Goal: Task Accomplishment & Management: Use online tool/utility

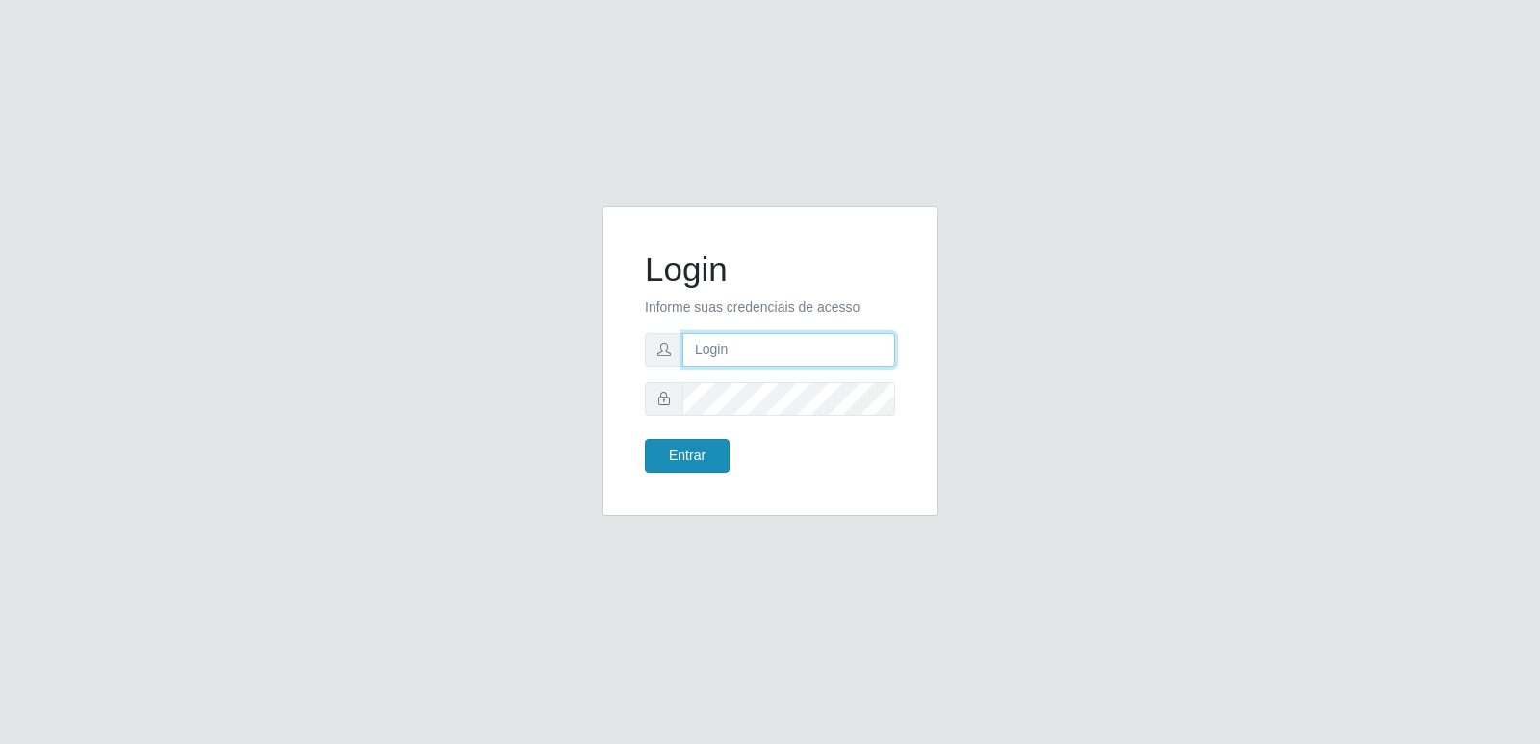
type input "[PERSON_NAME][EMAIL_ADDRESS][DOMAIN_NAME]"
click at [696, 463] on button "Entrar" at bounding box center [687, 456] width 85 height 34
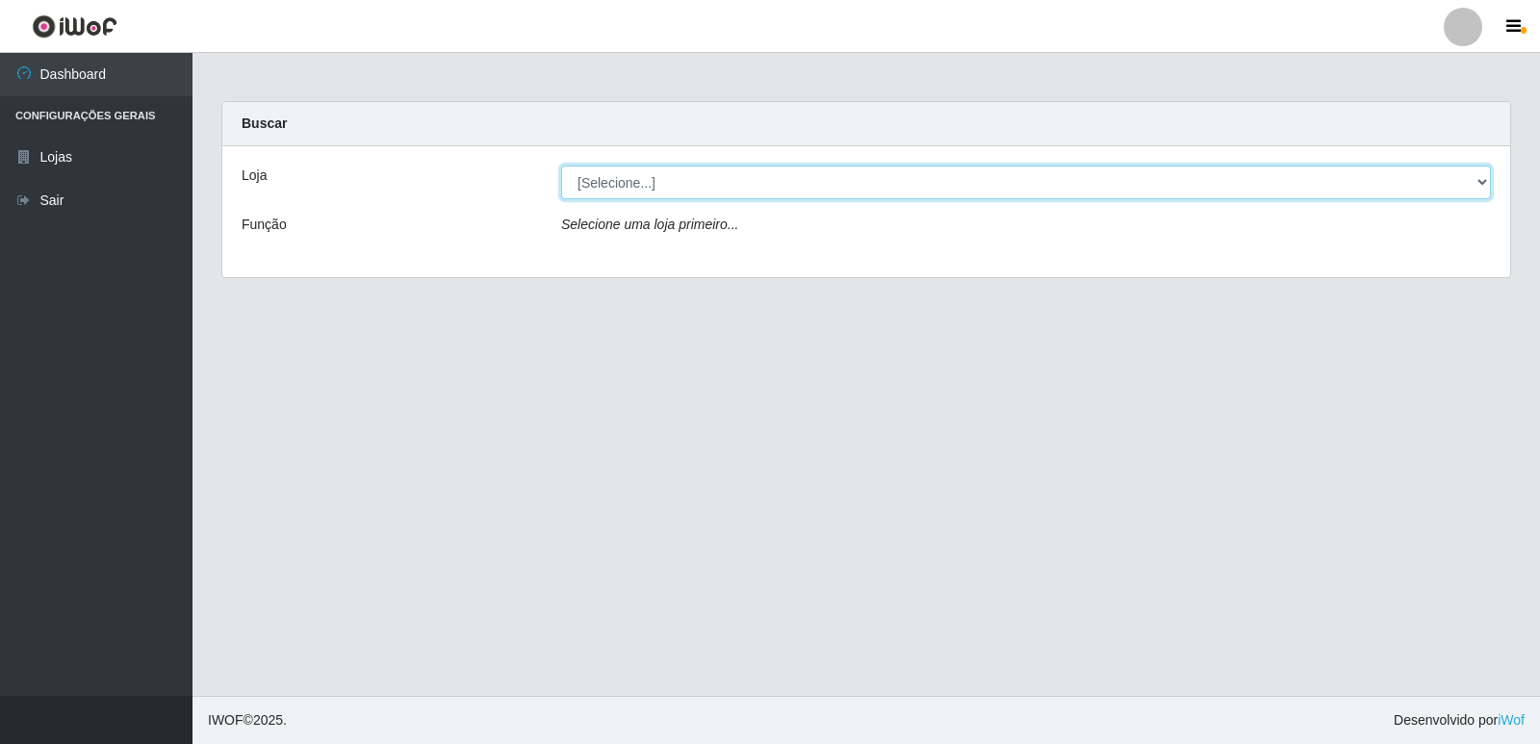
click at [752, 192] on select "[Selecione...] Hiper Queiroz - [GEOGRAPHIC_DATA] [GEOGRAPHIC_DATA] [GEOGRAPHIC_…" at bounding box center [1026, 183] width 930 height 34
select select "516"
click at [561, 166] on select "[Selecione...] Hiper Queiroz - [GEOGRAPHIC_DATA] [GEOGRAPHIC_DATA] [GEOGRAPHIC_…" at bounding box center [1026, 183] width 930 height 34
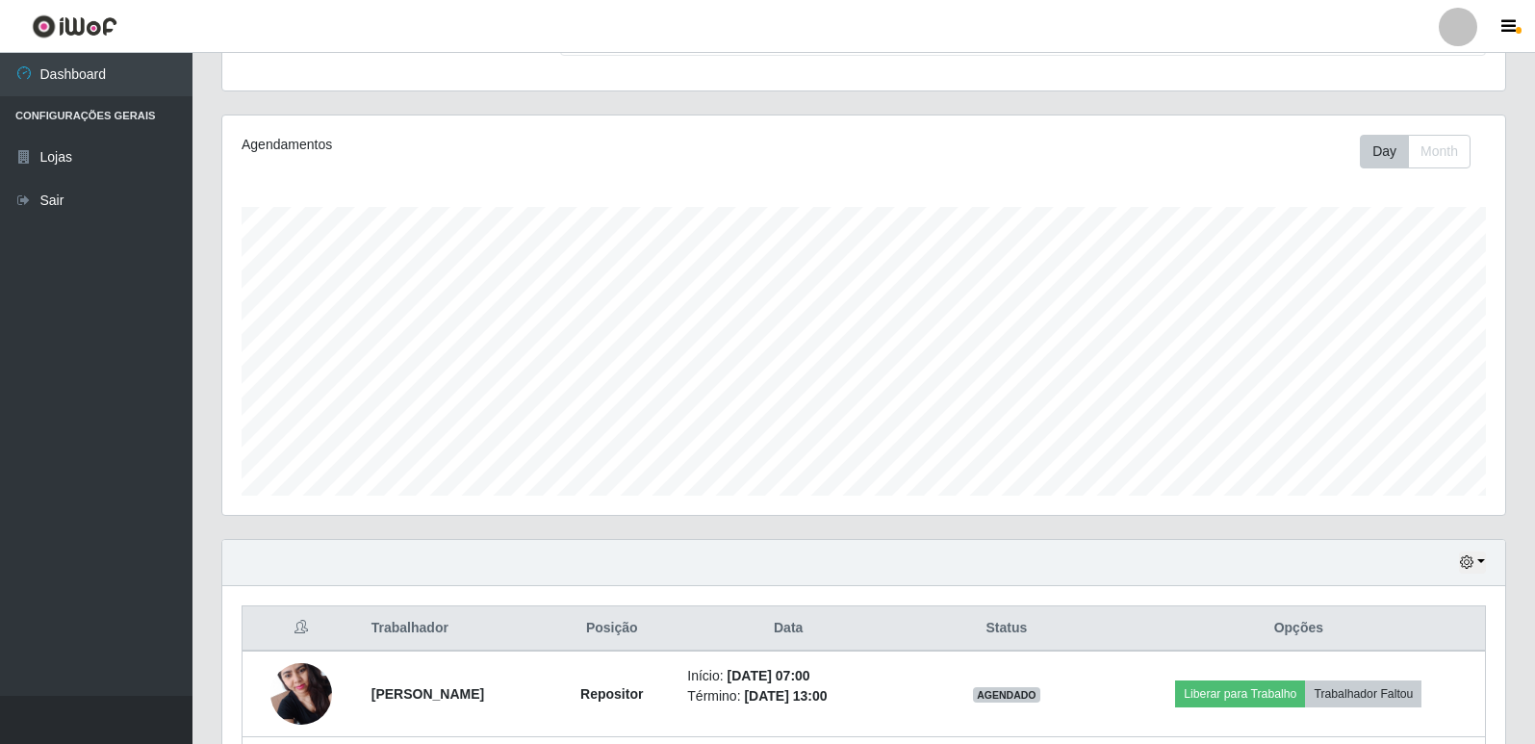
scroll to position [448, 0]
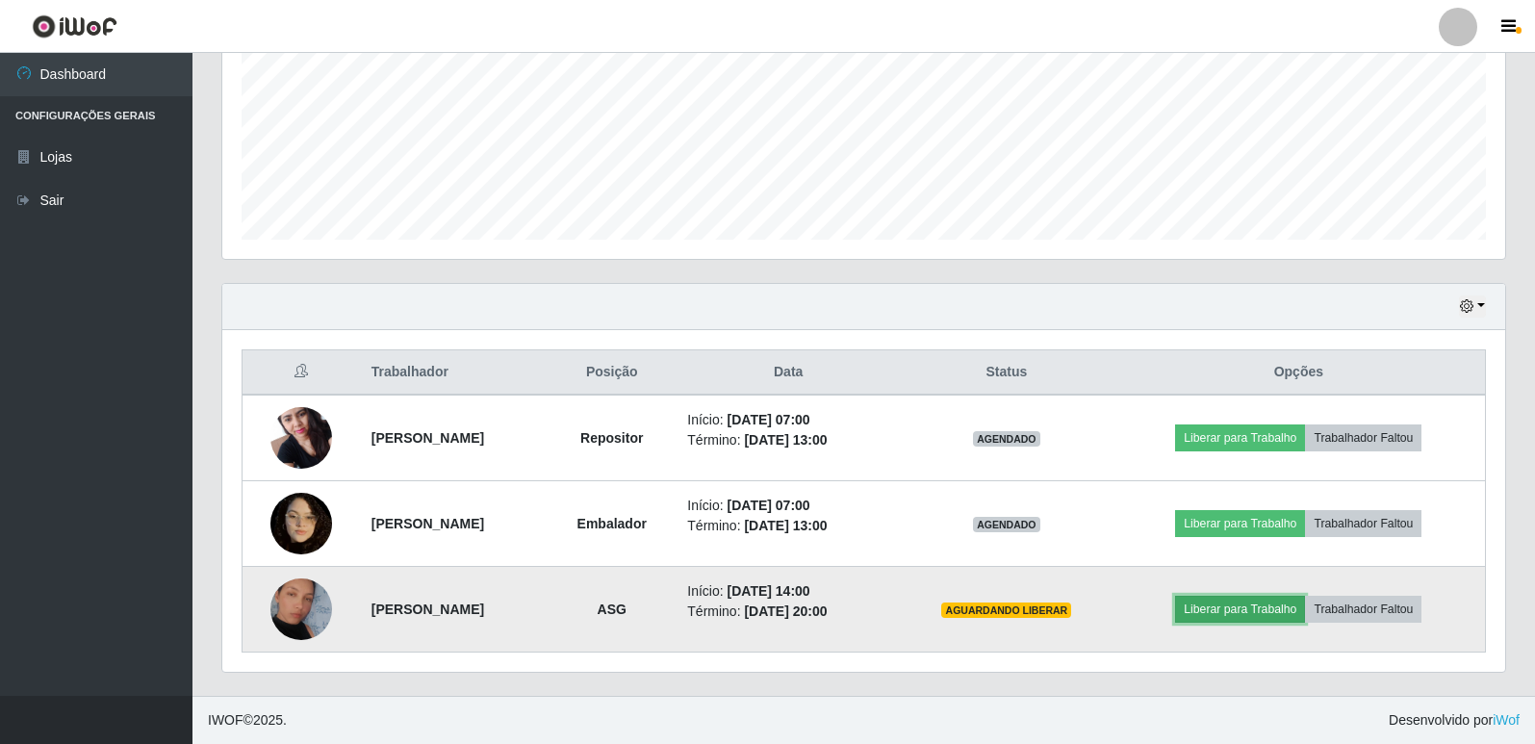
click at [1239, 610] on button "Liberar para Trabalho" at bounding box center [1240, 609] width 130 height 27
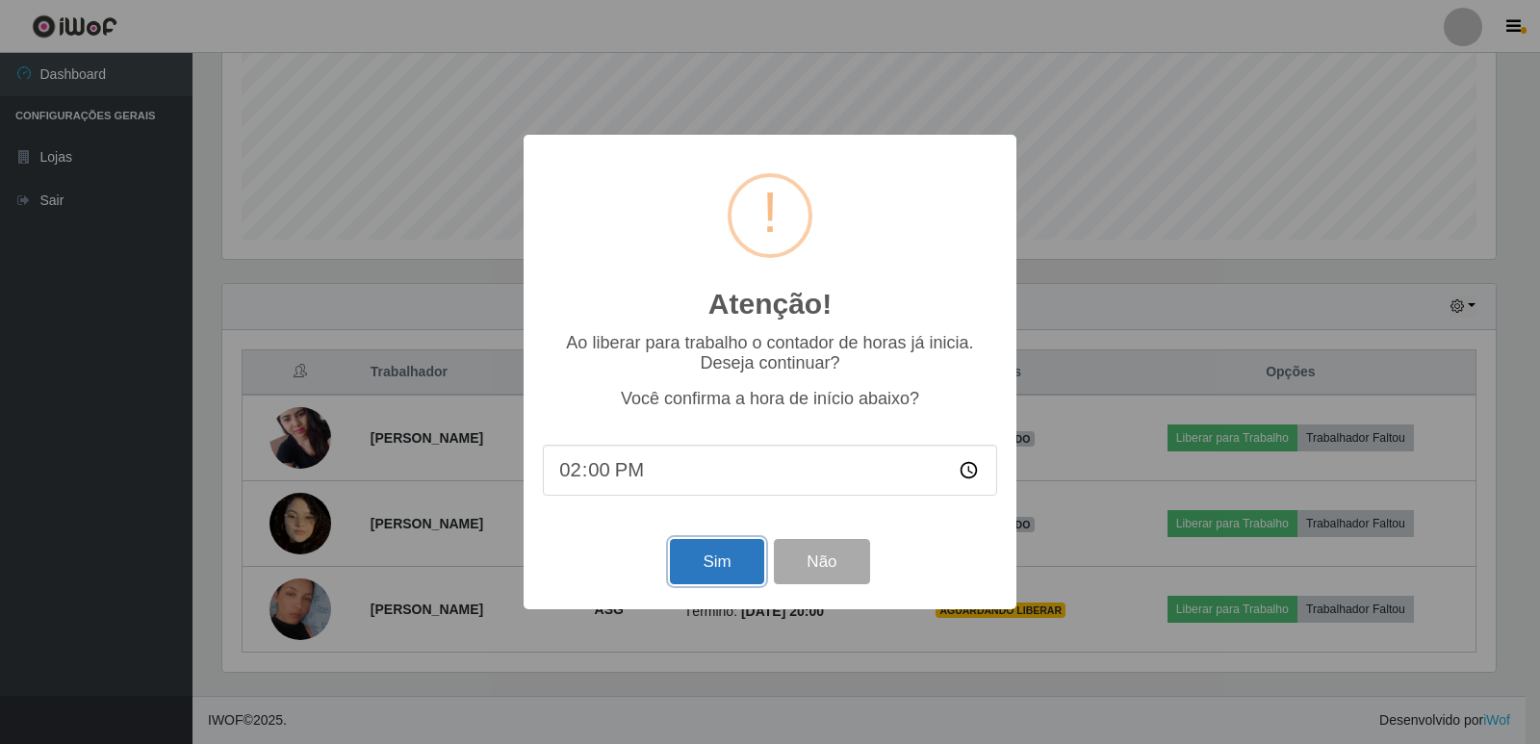
click at [718, 559] on button "Sim" at bounding box center [716, 561] width 93 height 45
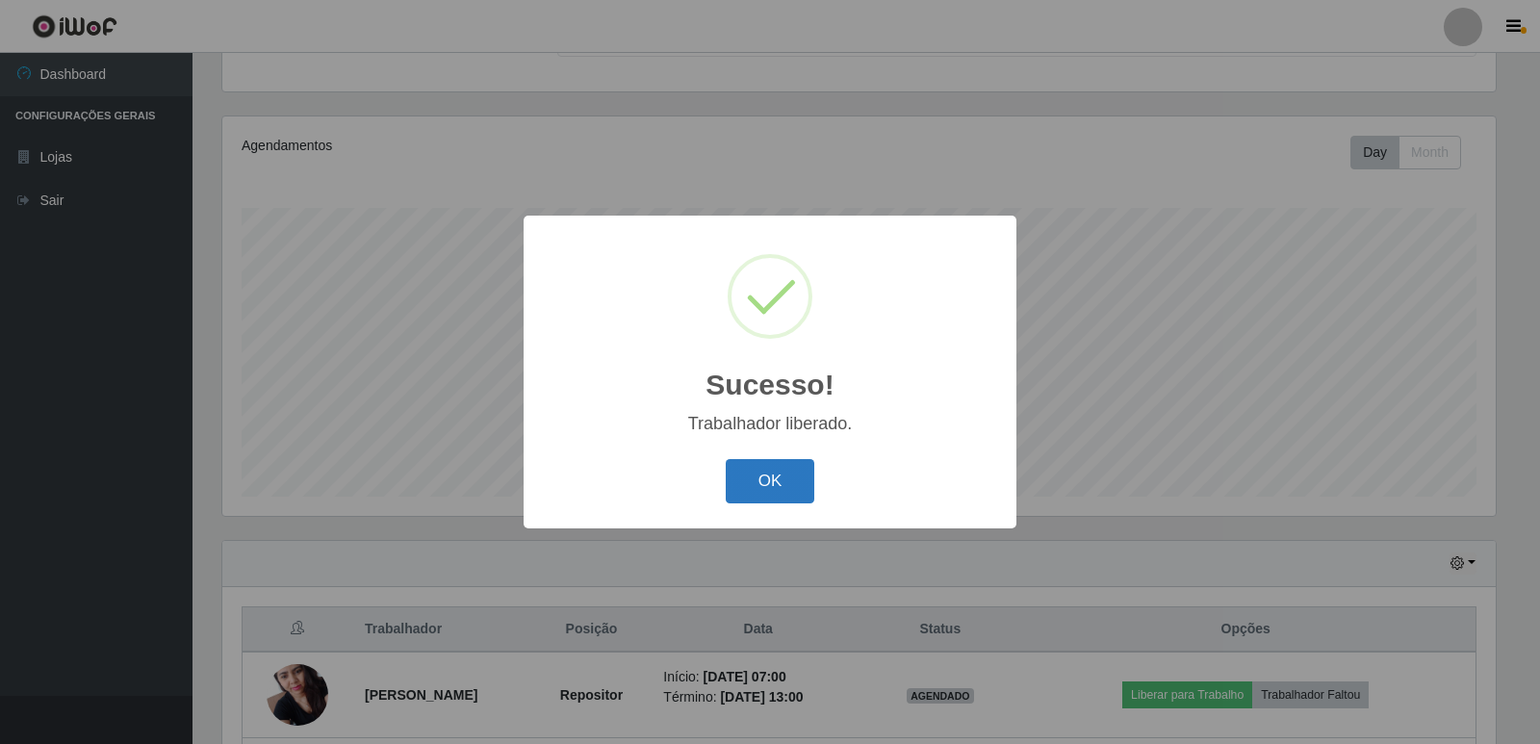
click at [770, 473] on button "OK" at bounding box center [770, 481] width 89 height 45
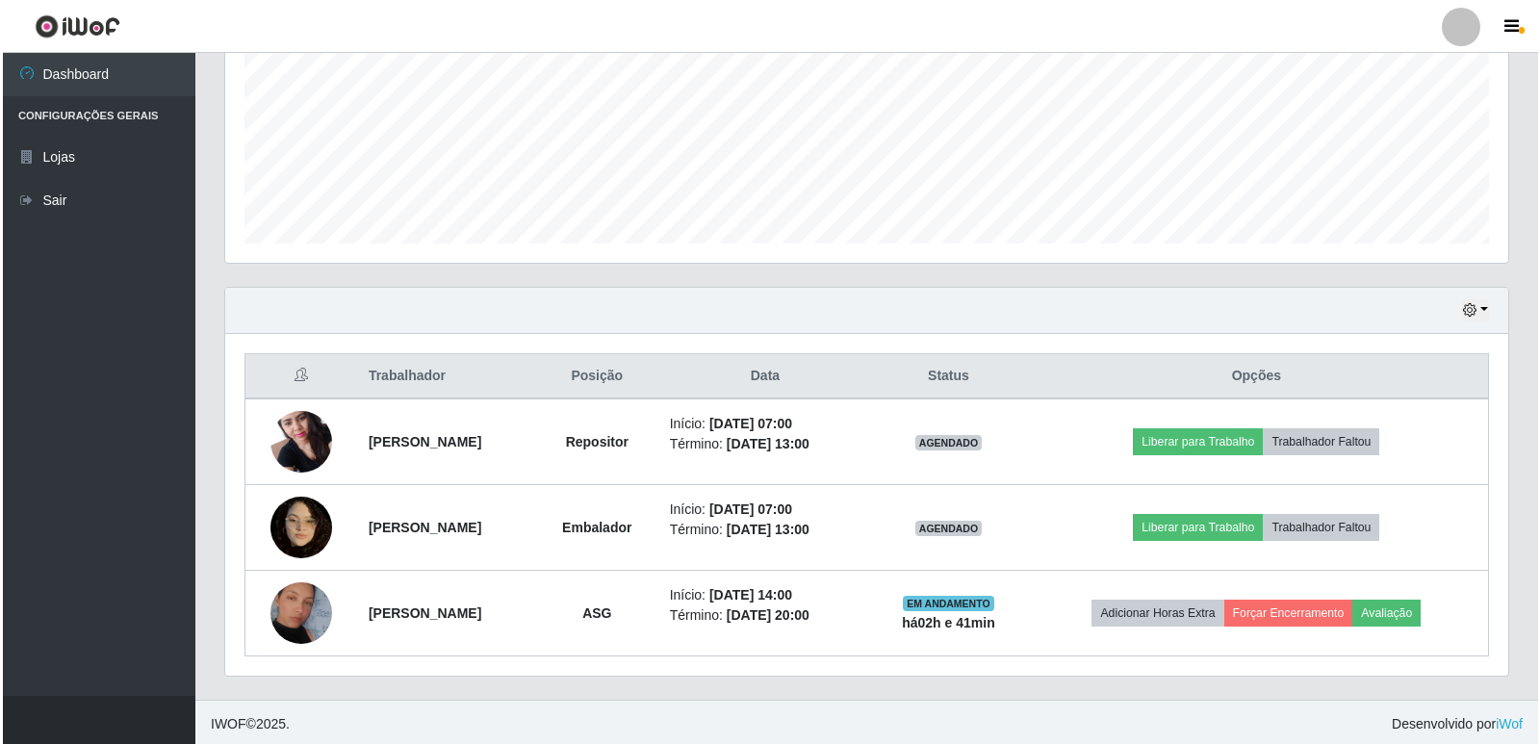
scroll to position [448, 0]
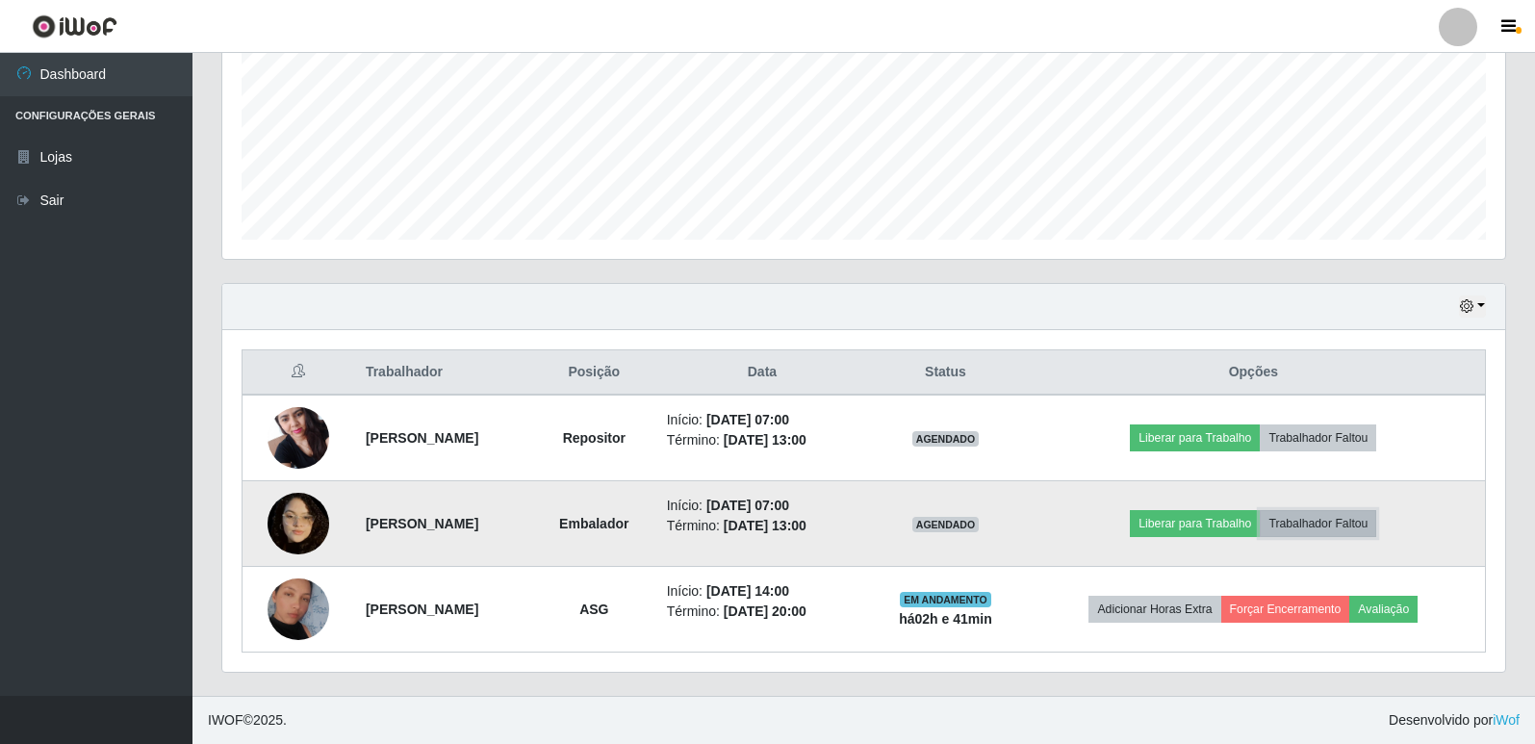
click at [1330, 522] on button "Trabalhador Faltou" at bounding box center [1318, 523] width 116 height 27
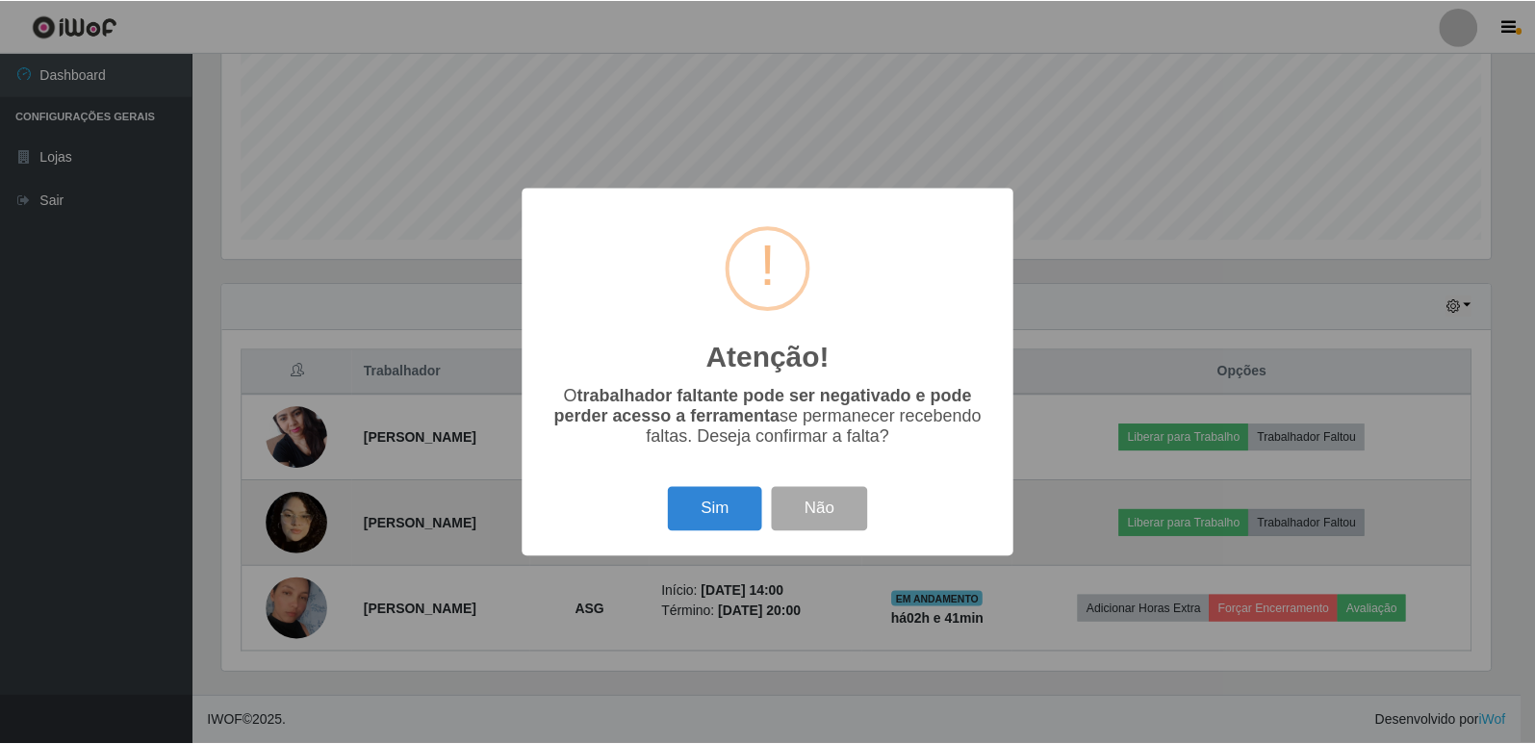
scroll to position [399, 1273]
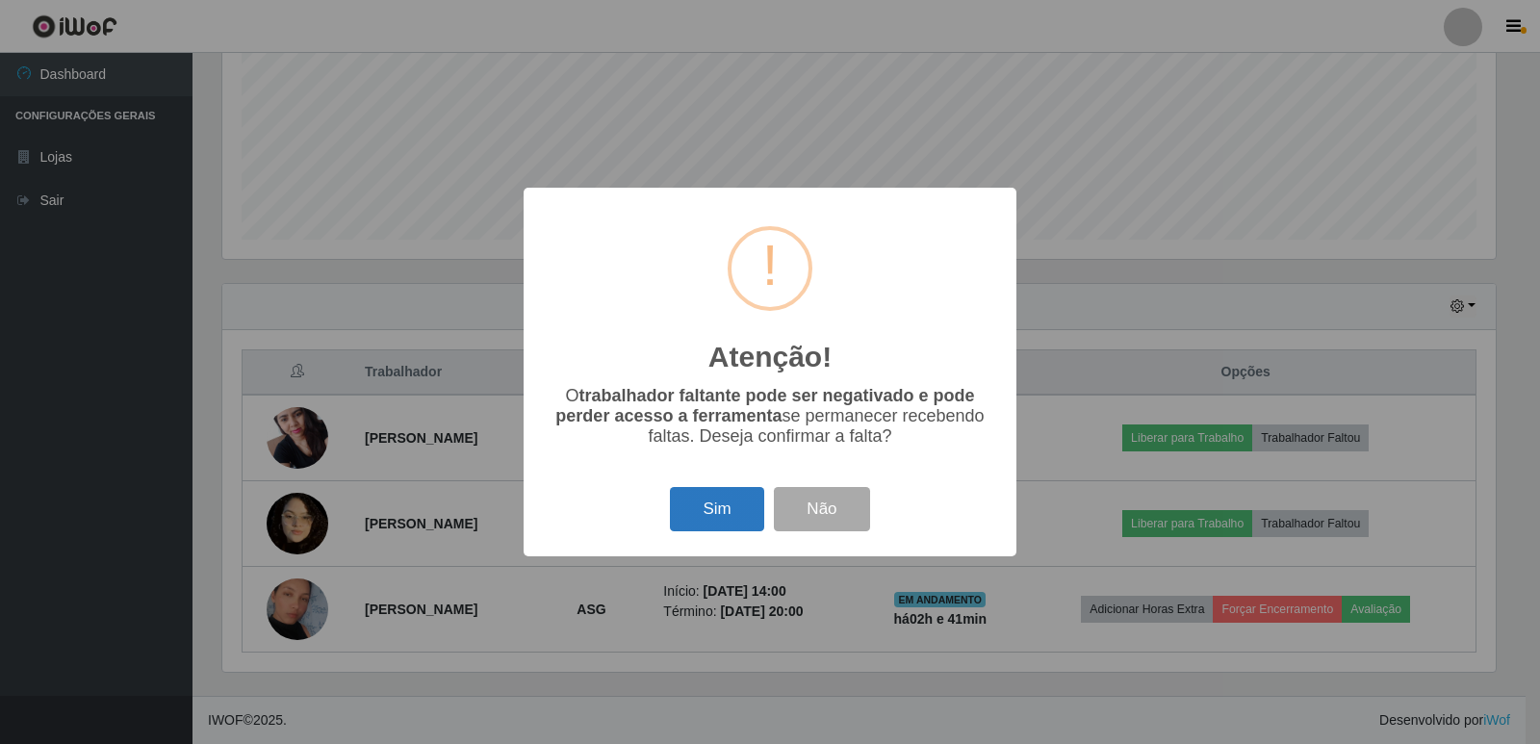
click at [719, 525] on button "Sim" at bounding box center [716, 509] width 93 height 45
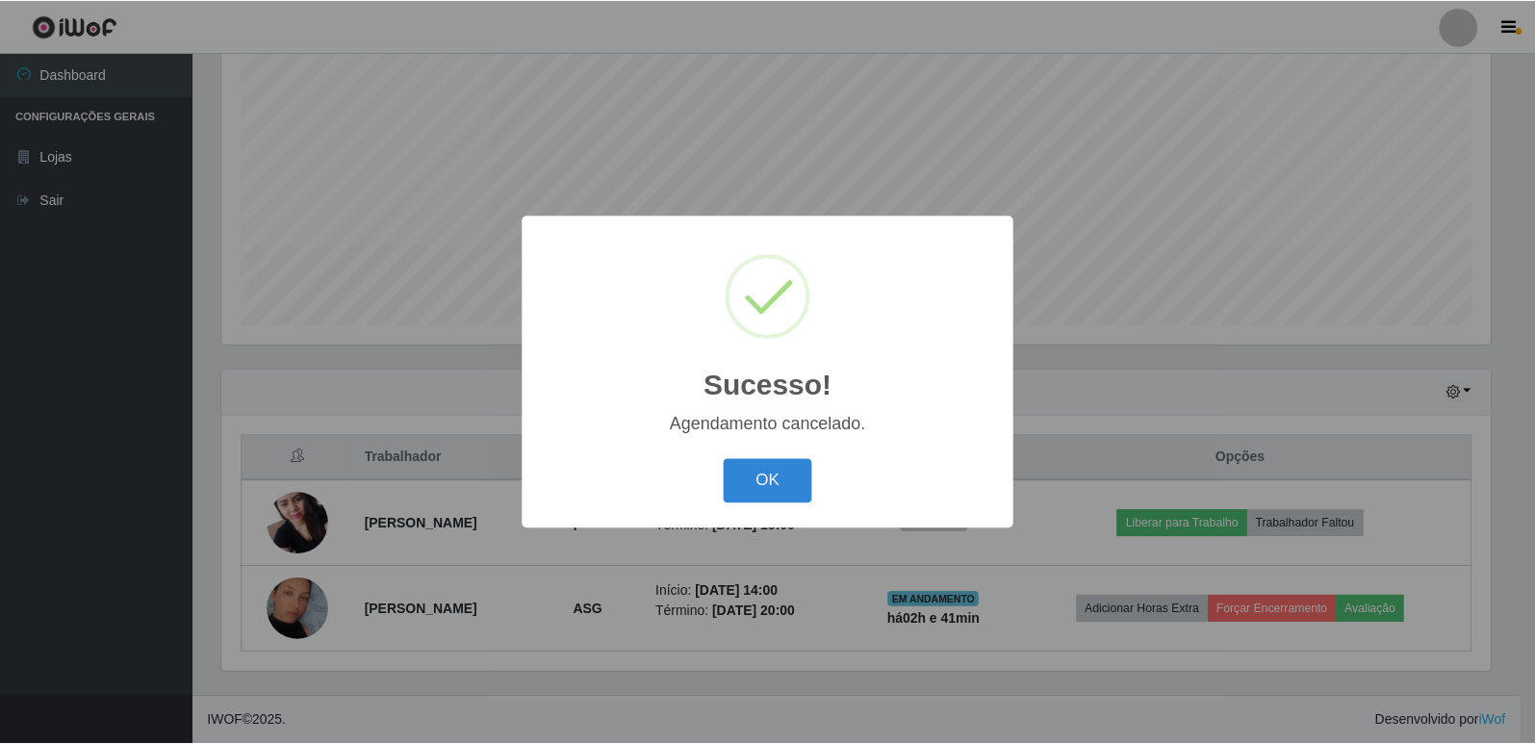
scroll to position [363, 0]
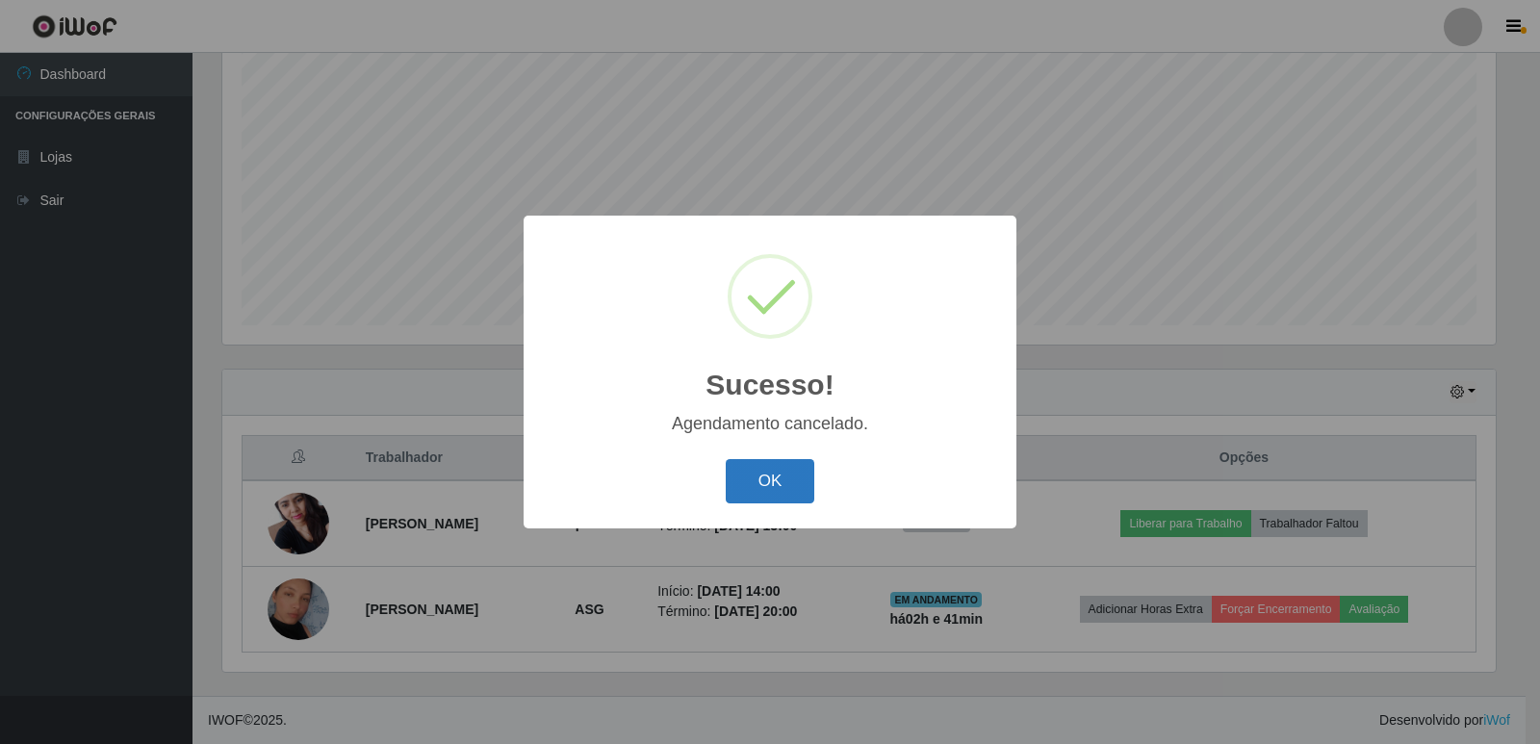
click at [766, 488] on button "OK" at bounding box center [770, 481] width 89 height 45
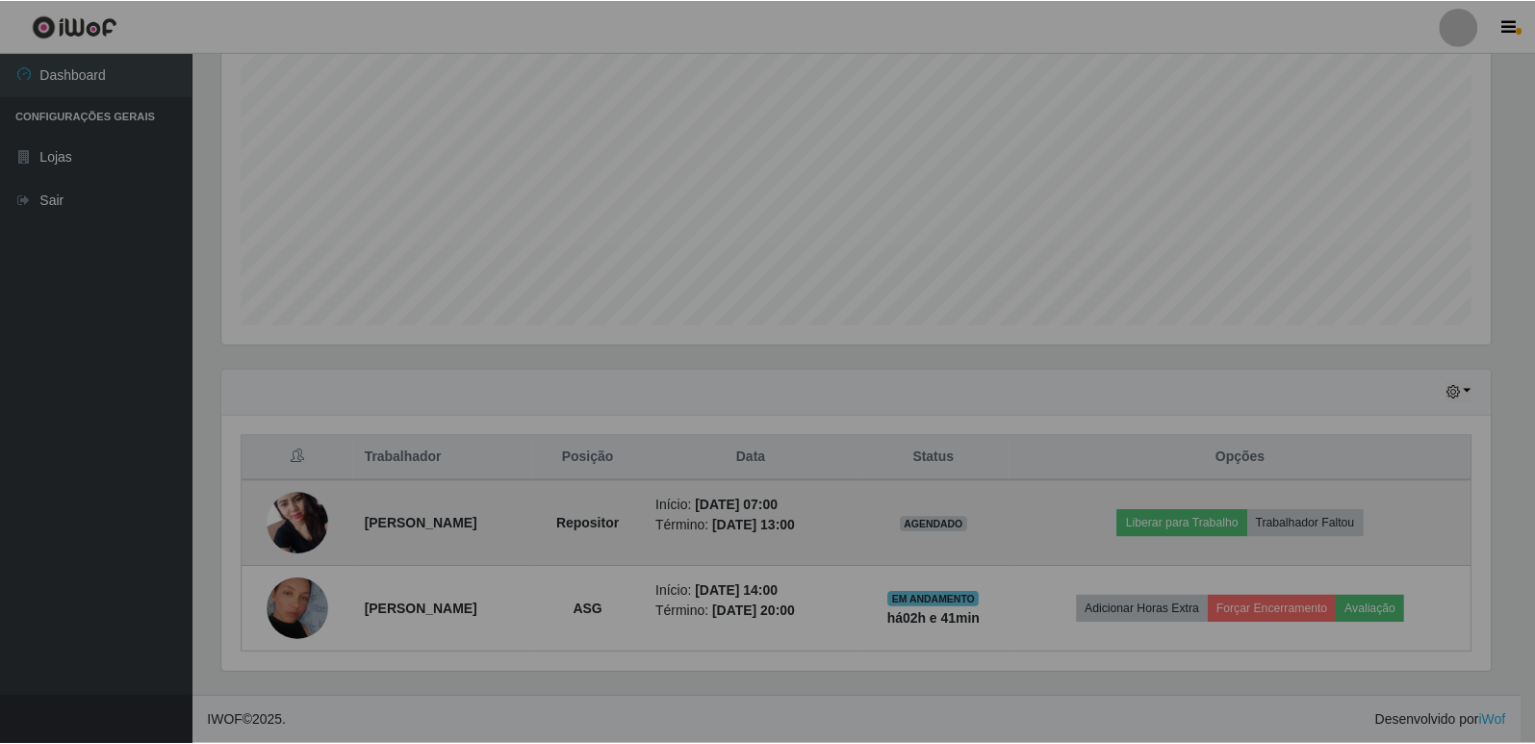
scroll to position [399, 1283]
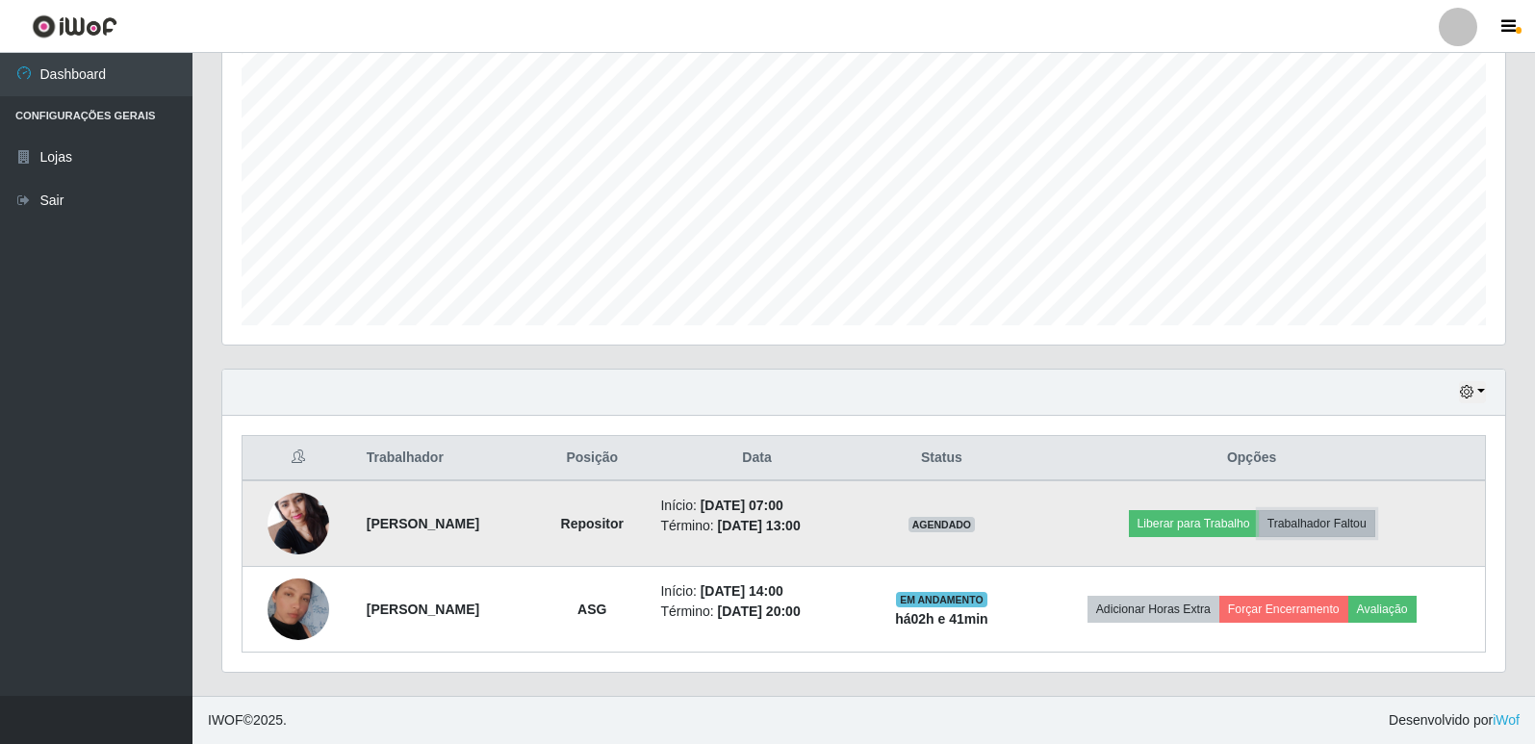
click at [1315, 528] on button "Trabalhador Faltou" at bounding box center [1317, 523] width 116 height 27
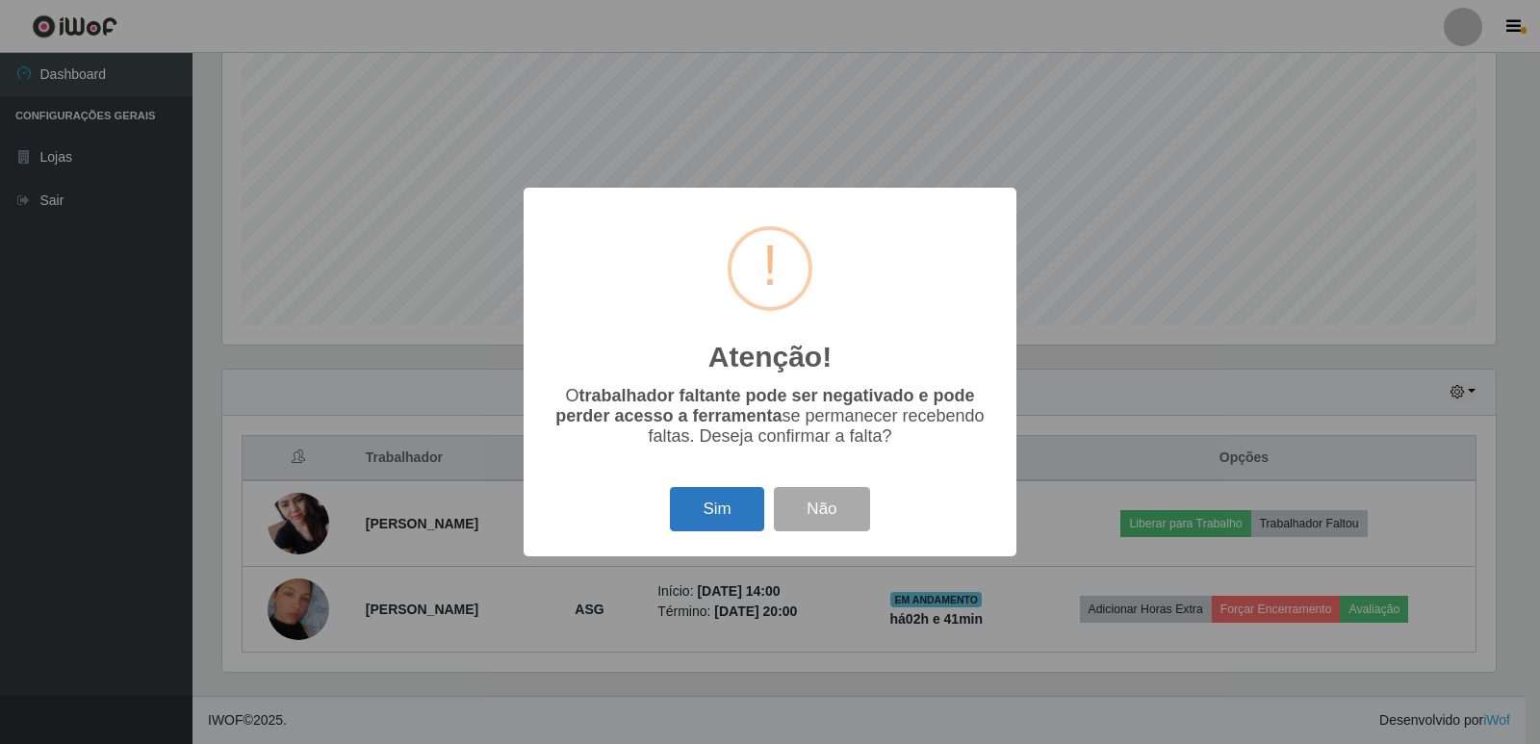
click at [730, 512] on button "Sim" at bounding box center [716, 509] width 93 height 45
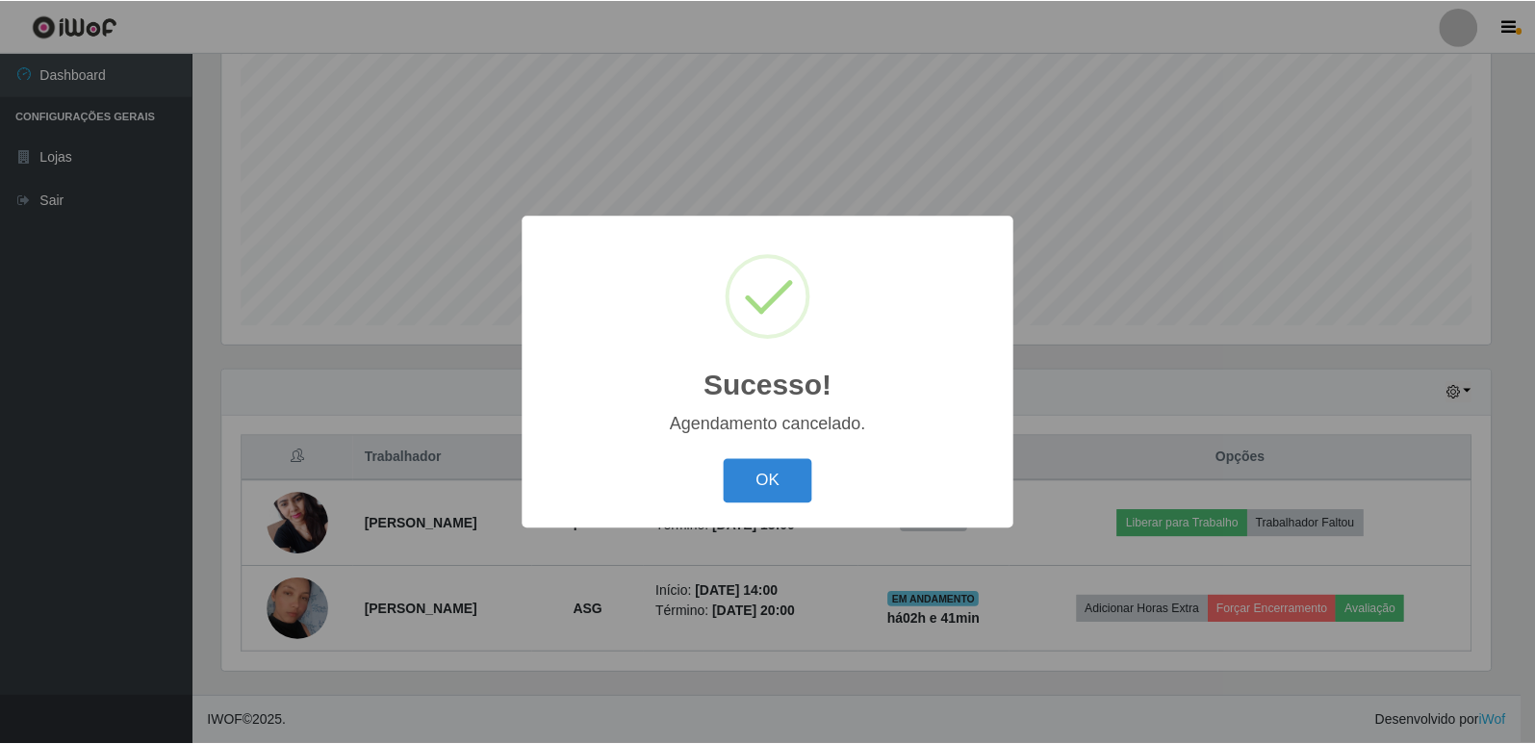
scroll to position [277, 0]
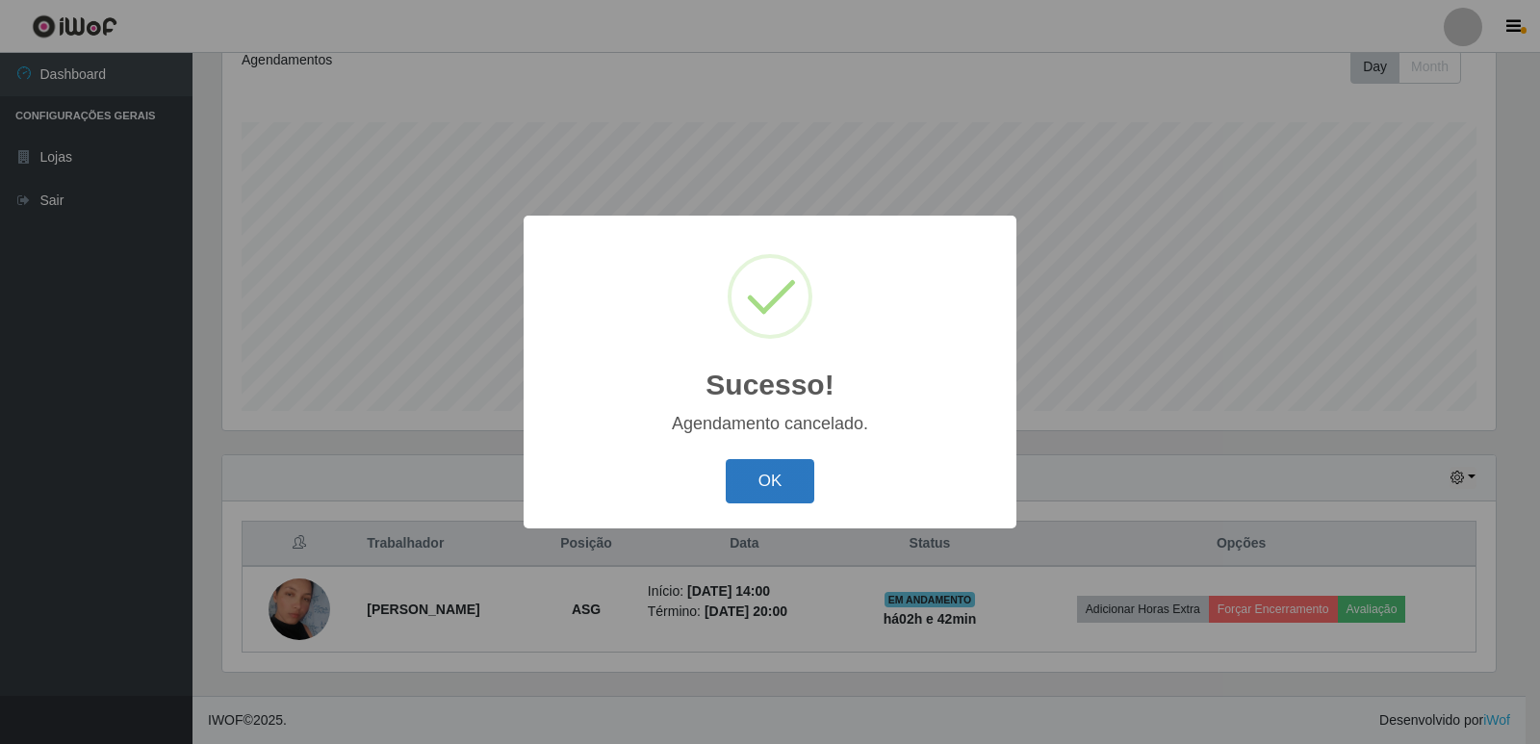
click at [754, 467] on button "OK" at bounding box center [770, 481] width 89 height 45
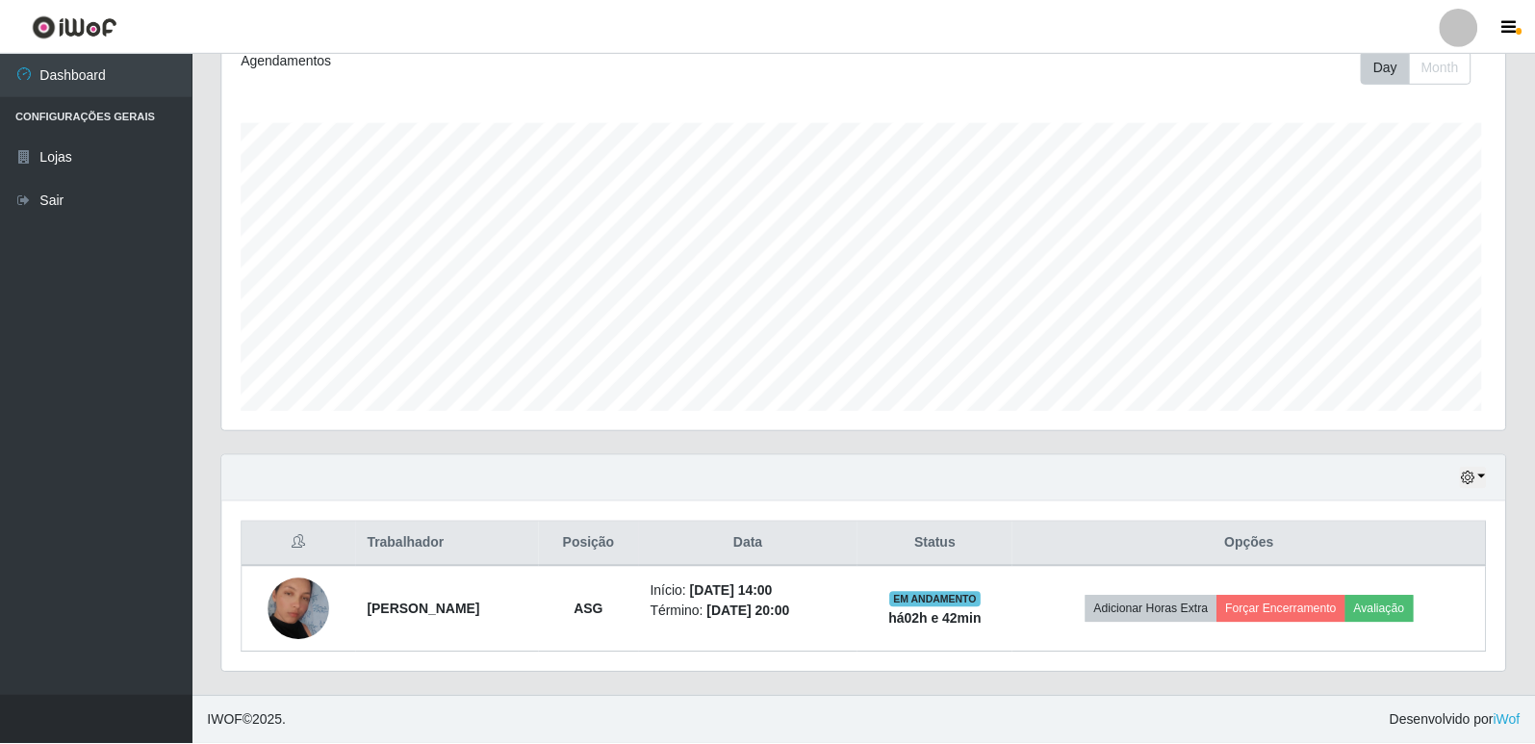
scroll to position [0, 0]
click at [1465, 473] on icon "button" at bounding box center [1466, 477] width 13 height 13
click at [1376, 323] on button "1 dia" at bounding box center [1409, 325] width 152 height 40
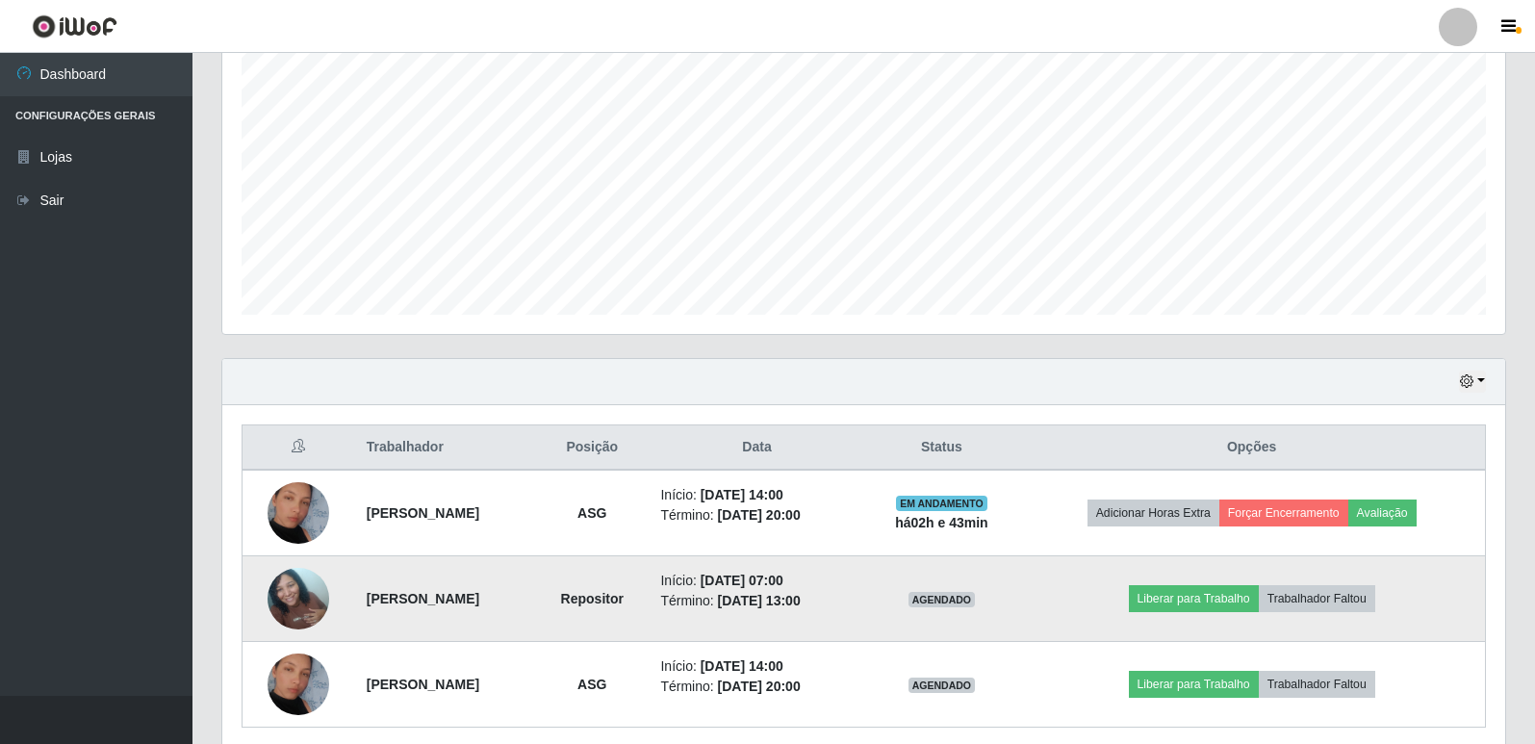
scroll to position [448, 0]
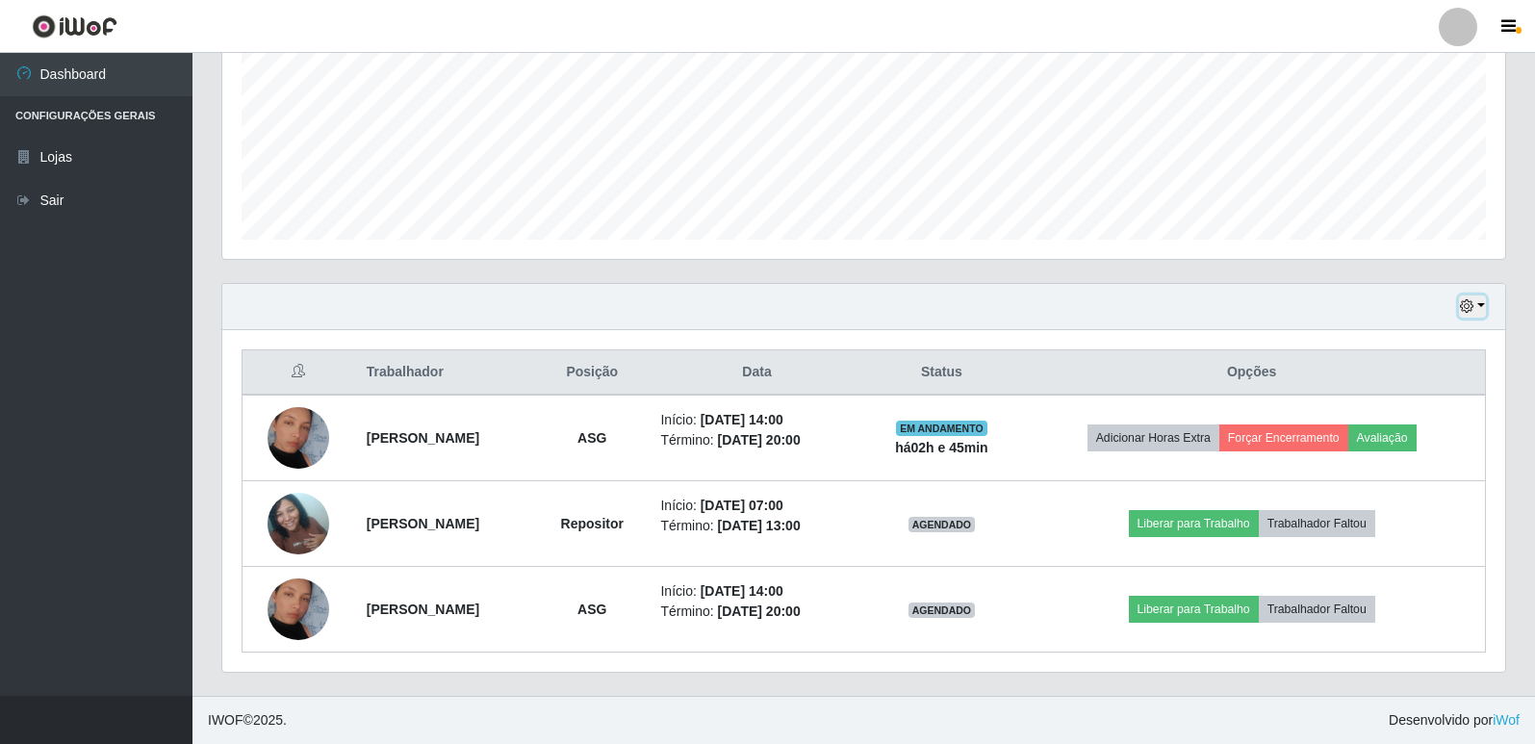
click at [1475, 303] on button "button" at bounding box center [1472, 306] width 27 height 22
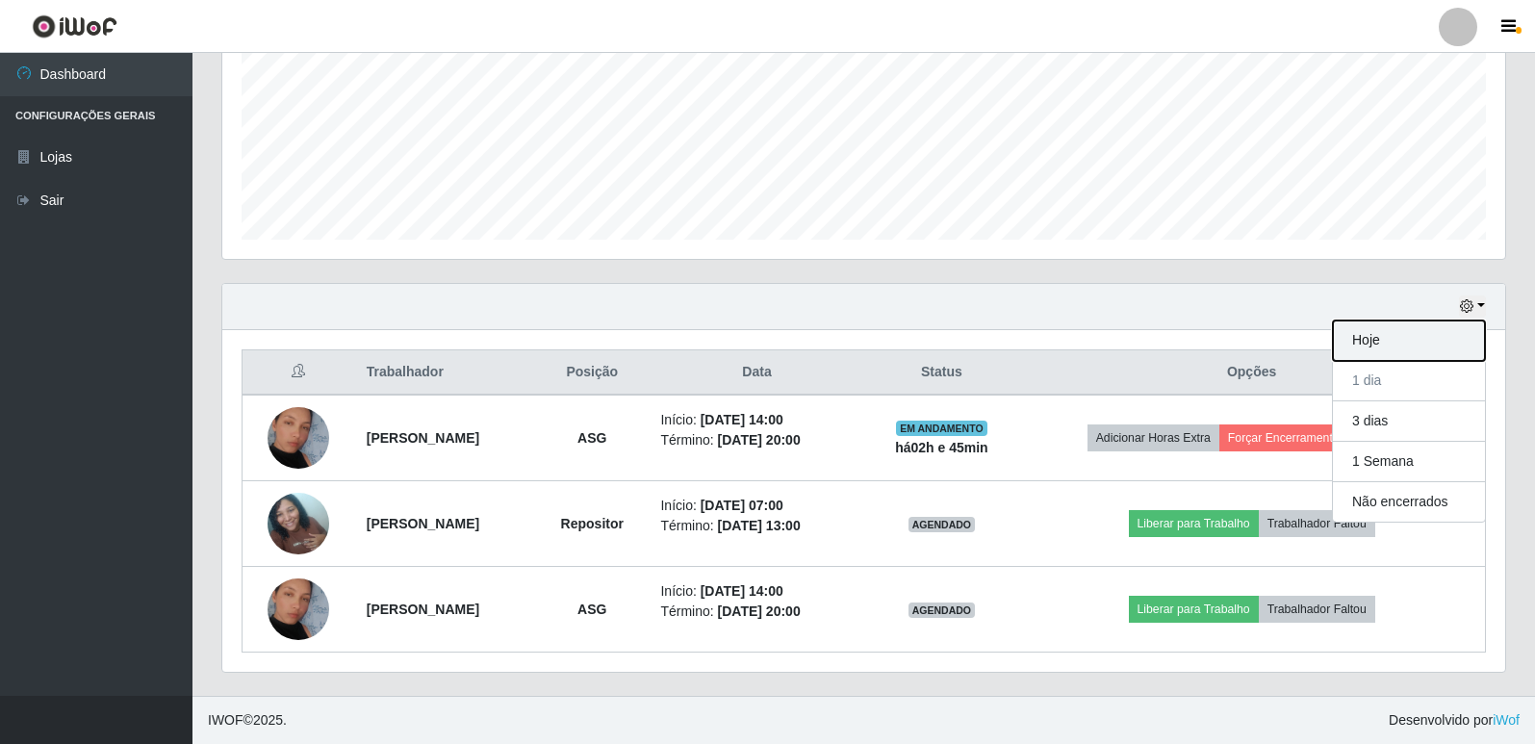
click at [1385, 345] on button "Hoje" at bounding box center [1409, 340] width 152 height 40
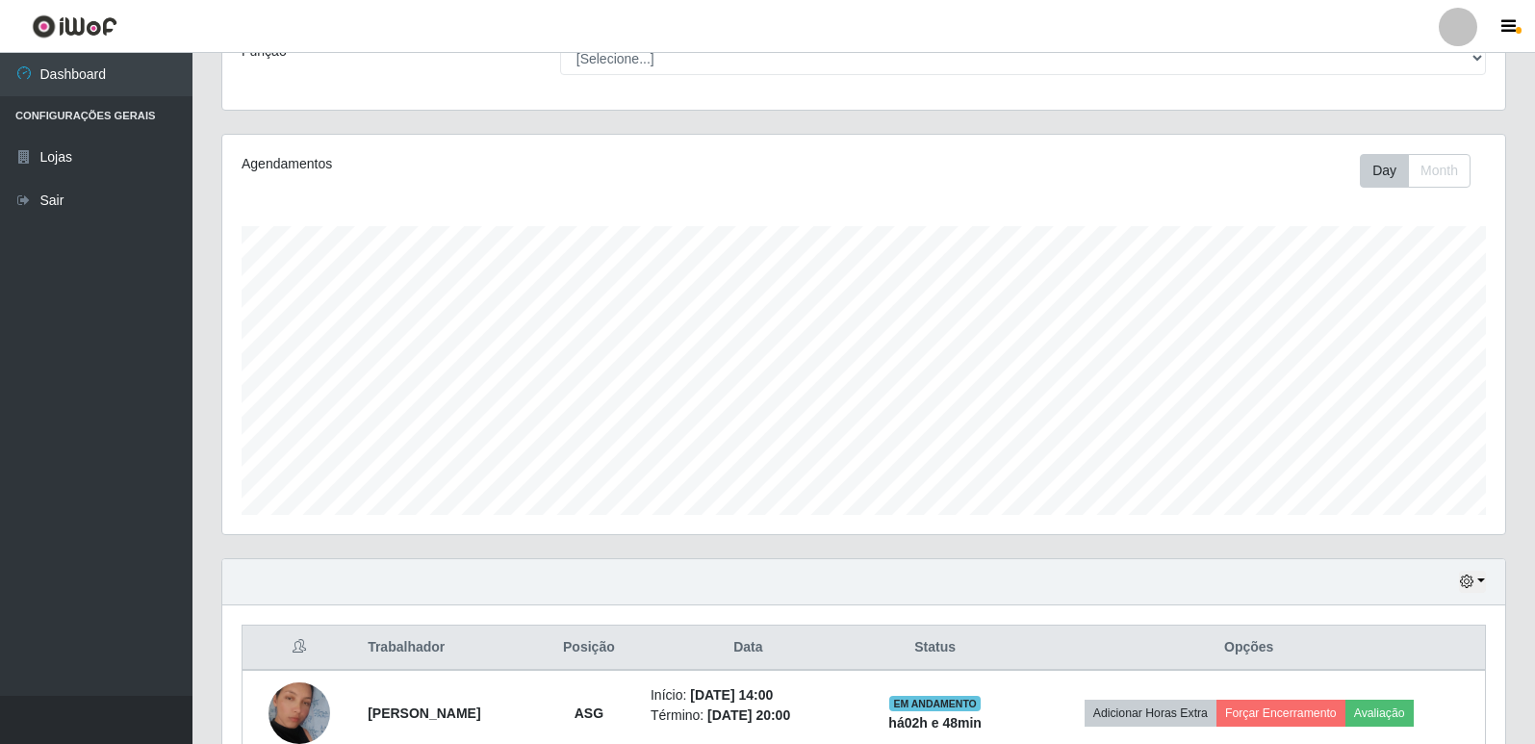
scroll to position [0, 0]
